Goal: Register for event/course

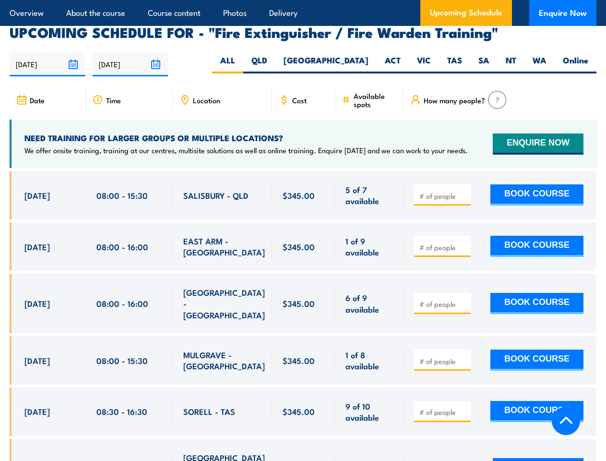
click at [303, 0] on article "Overview About the course Course content Photos Delivery Upcoming Schedule Enqu…" at bounding box center [303, 13] width 587 height 26
click at [48, 52] on input "[DATE]" at bounding box center [48, 64] width 76 height 24
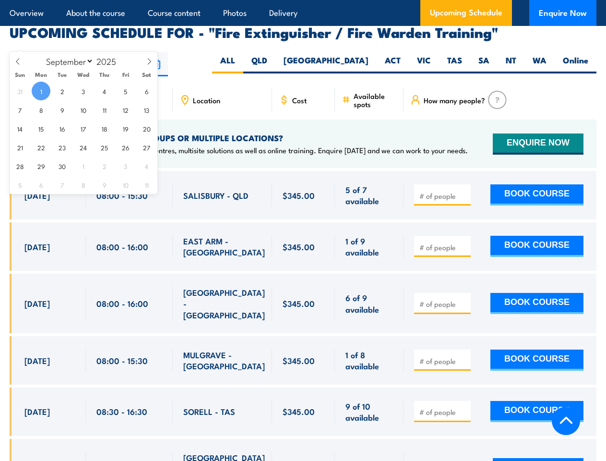
click at [131, 52] on input "[DATE]" at bounding box center [131, 64] width 76 height 24
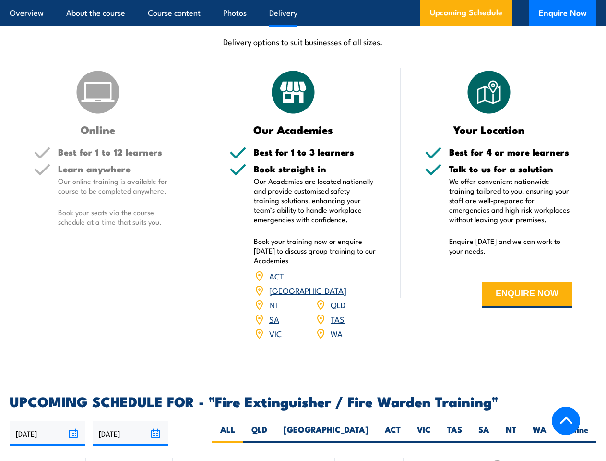
click at [303, 0] on article "Overview About the course Course content Photos Delivery Upcoming Schedule Enqu…" at bounding box center [303, 13] width 587 height 26
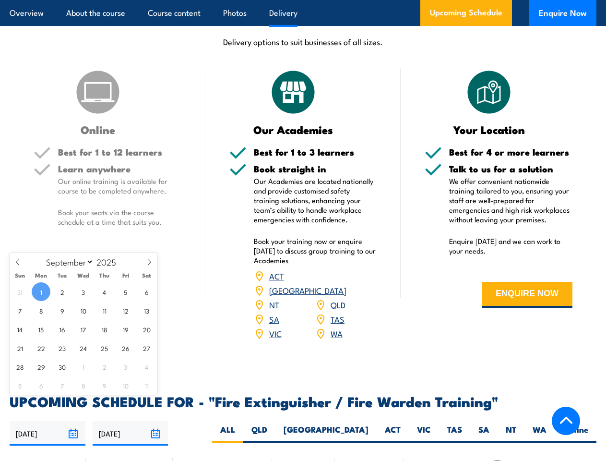
click at [48, 421] on input "[DATE]" at bounding box center [48, 433] width 76 height 24
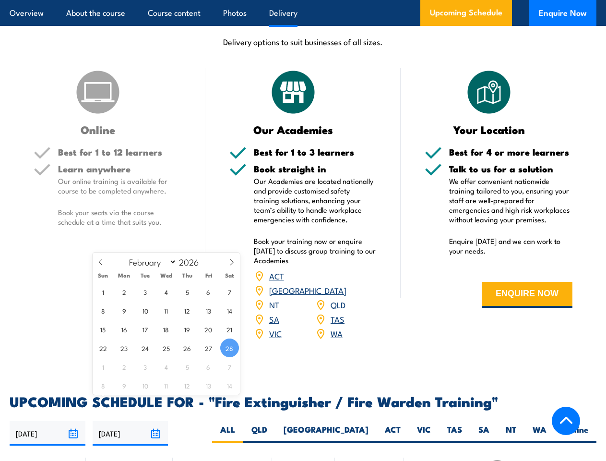
click at [131, 421] on input "[DATE]" at bounding box center [131, 433] width 76 height 24
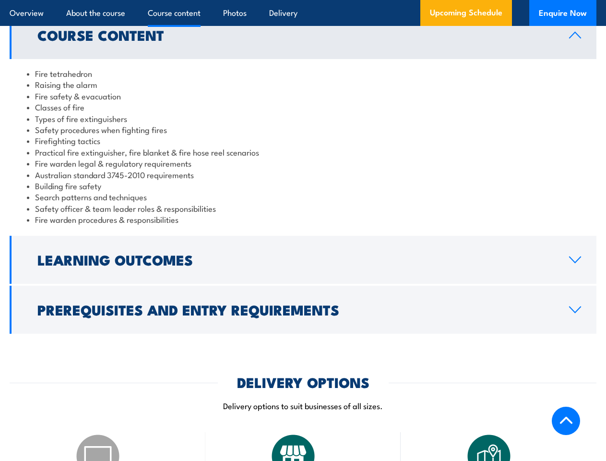
scroll to position [831, 0]
click at [303, 0] on article "Overview About the course Course content Photos Delivery Upcoming Schedule Enqu…" at bounding box center [303, 13] width 587 height 26
click at [303, 253] on h2 "Learning Outcomes" at bounding box center [295, 259] width 517 height 12
